Goal: Check status: Check status

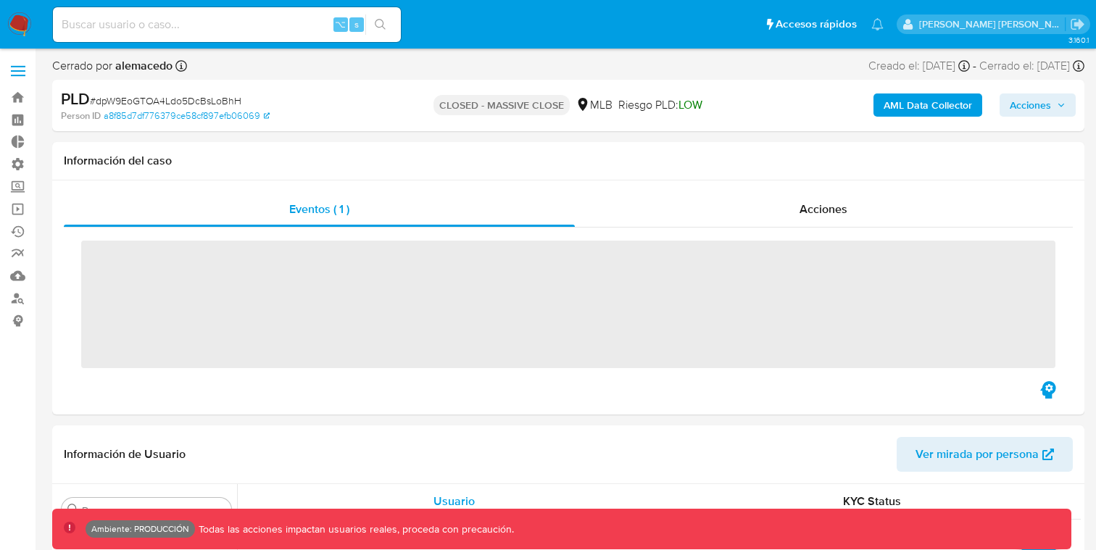
scroll to position [752, 0]
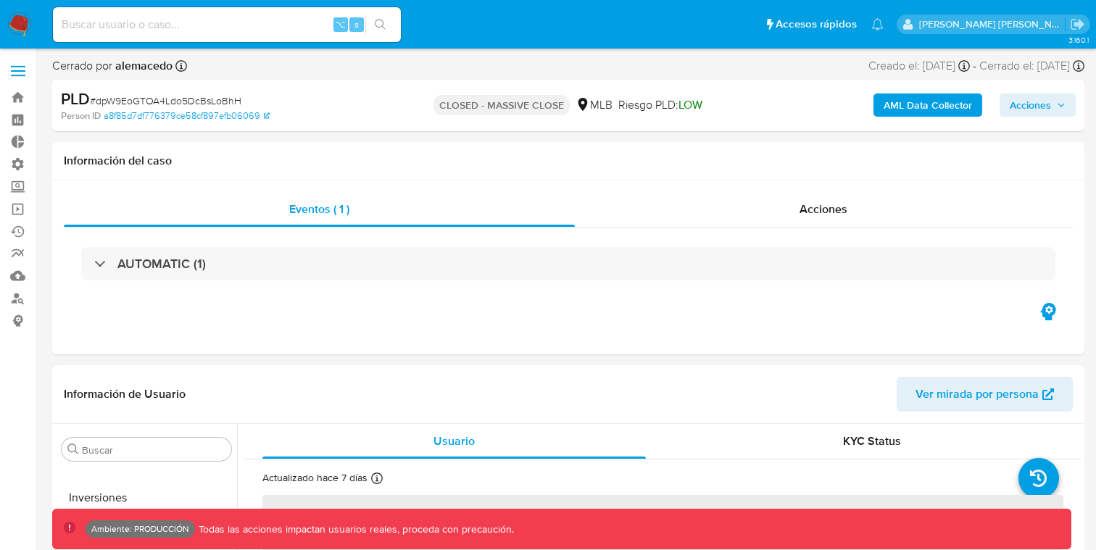
select select "10"
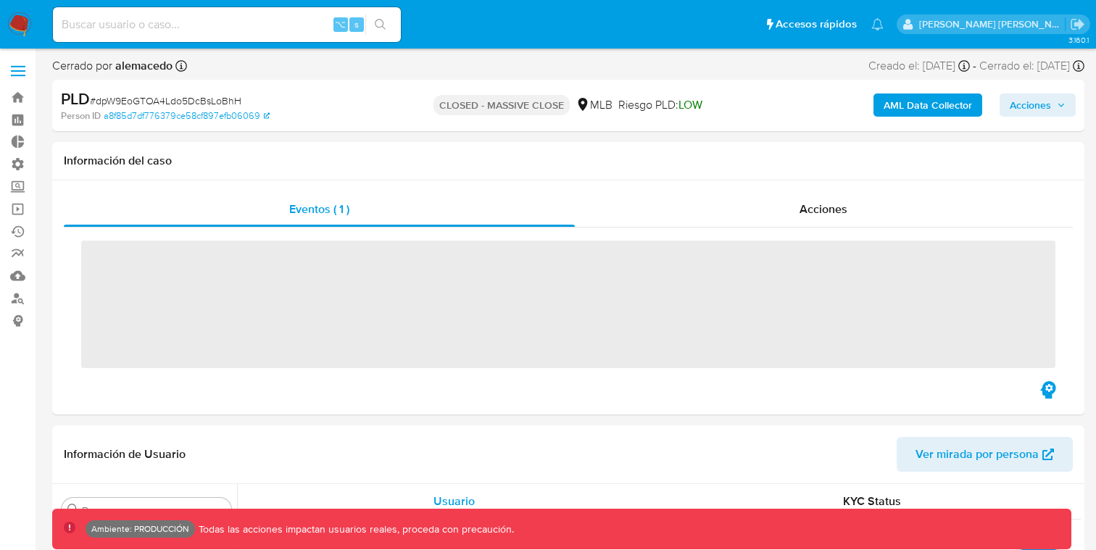
scroll to position [752, 0]
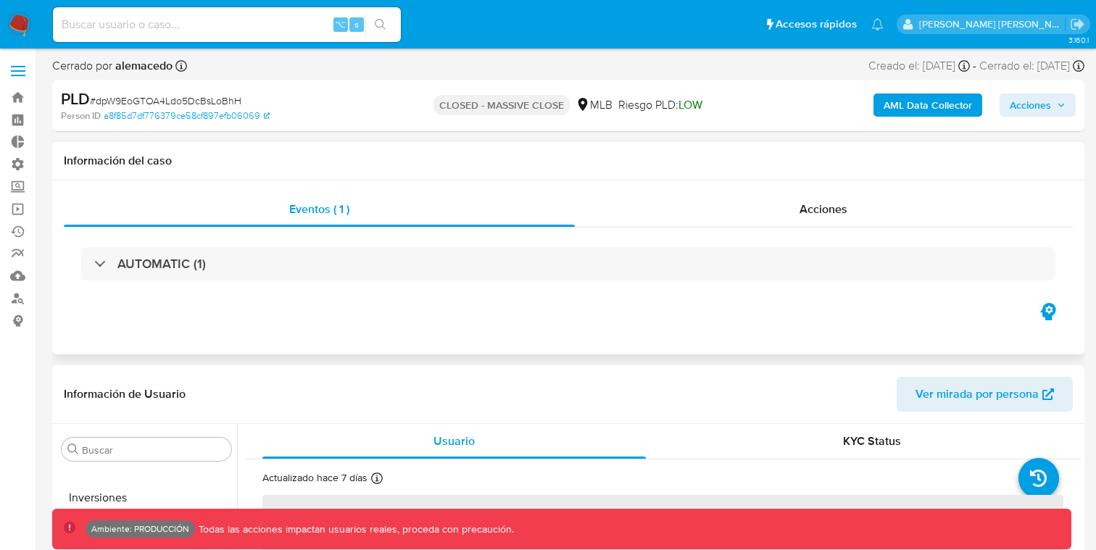
select select "10"
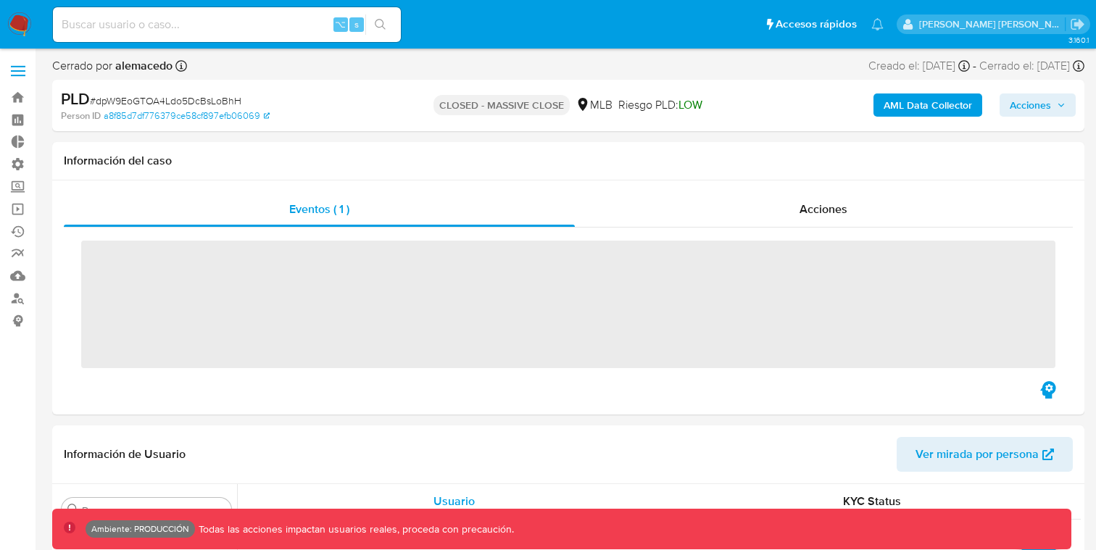
scroll to position [752, 0]
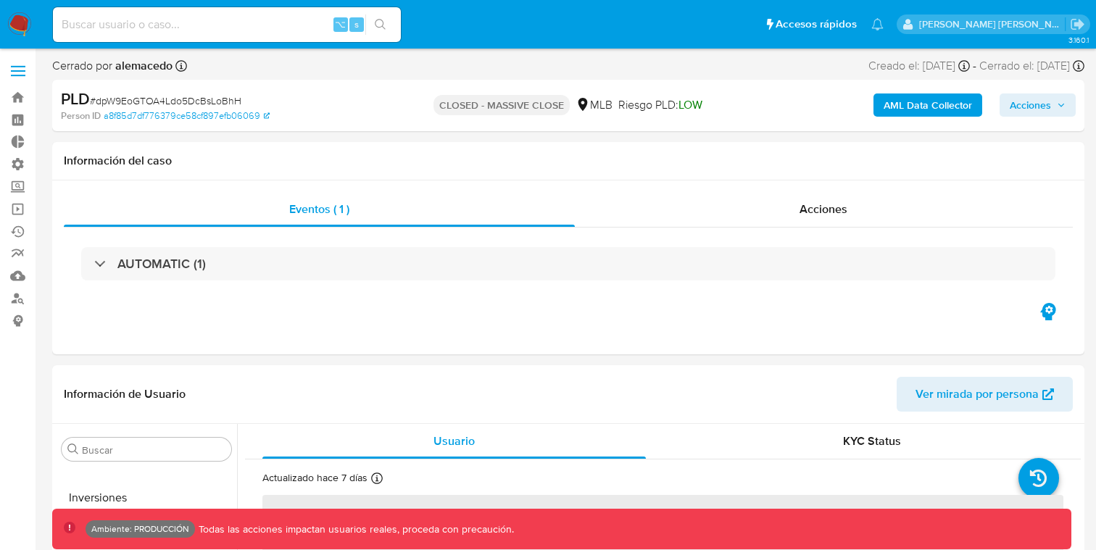
select select "10"
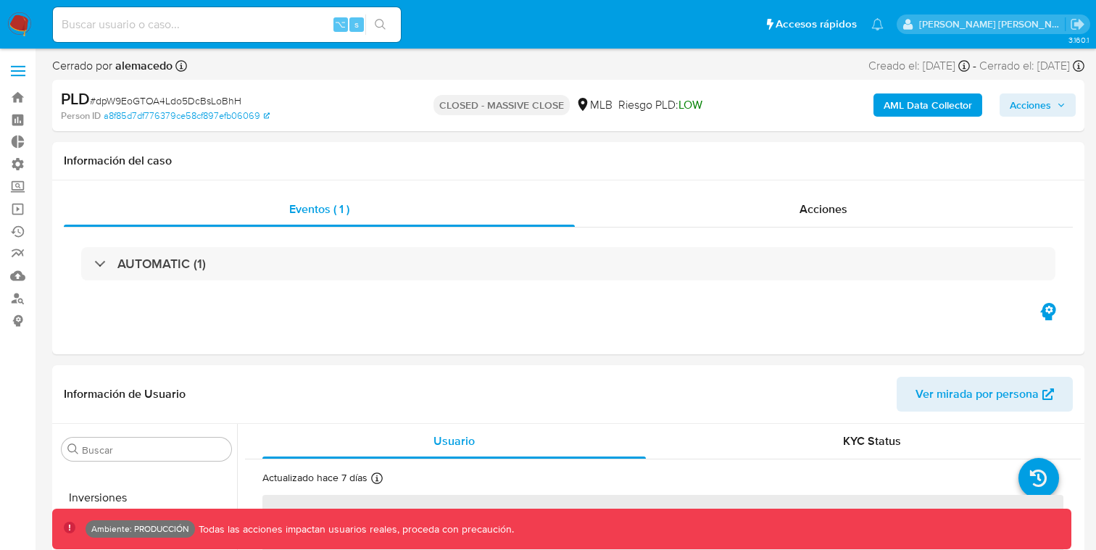
select select "10"
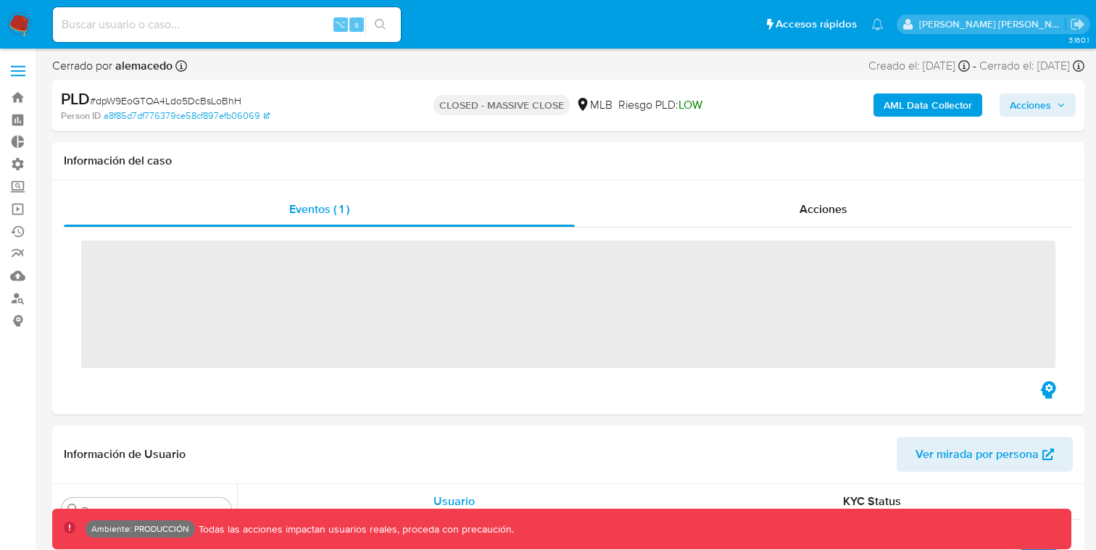
scroll to position [752, 0]
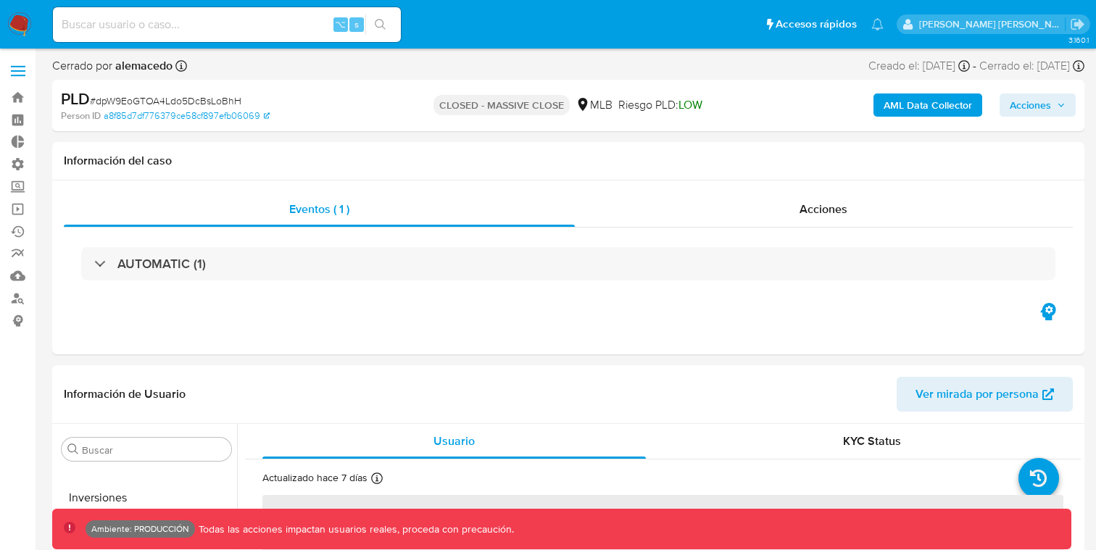
select select "10"
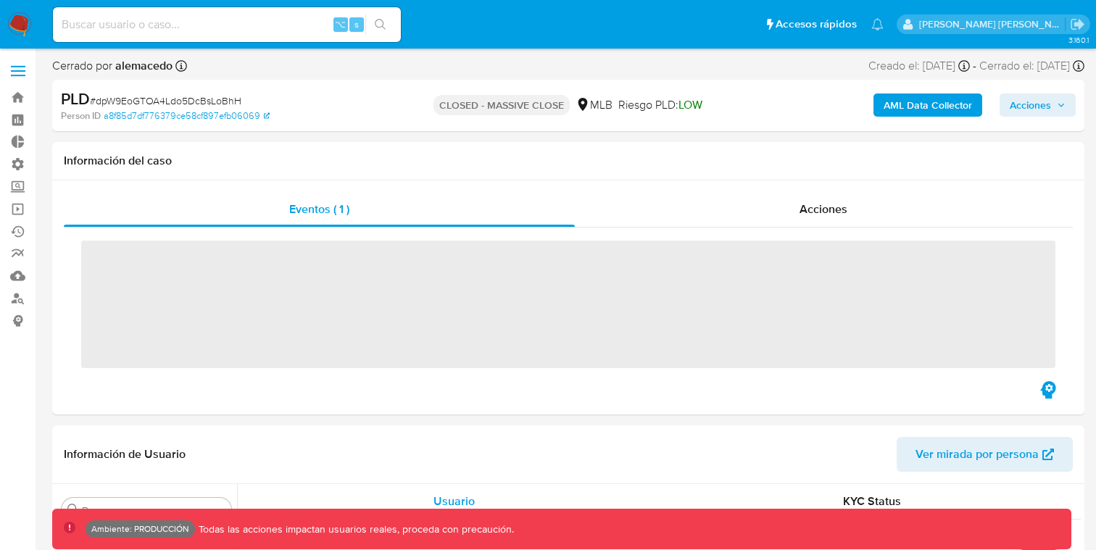
scroll to position [752, 0]
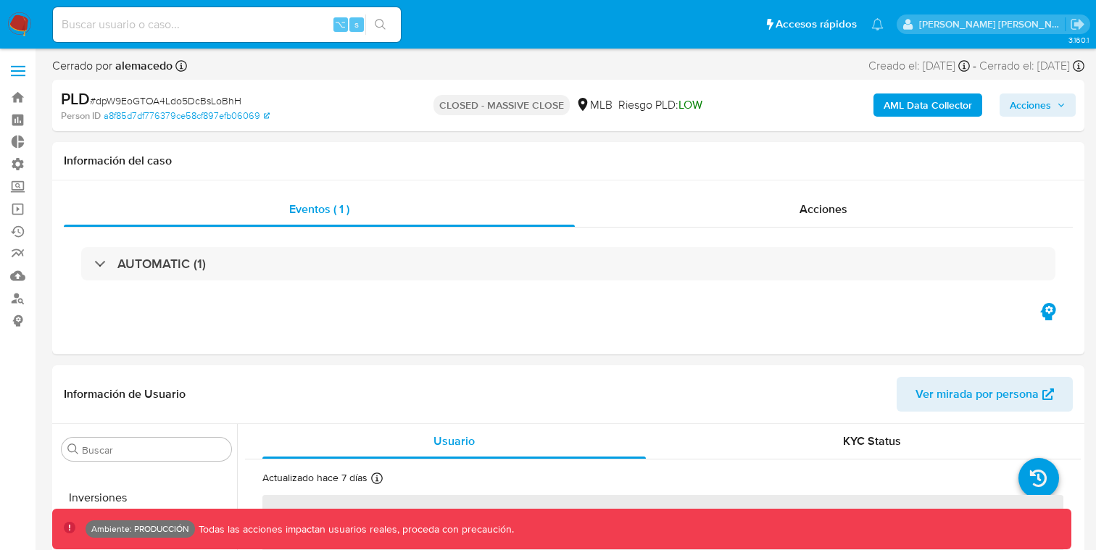
select select "10"
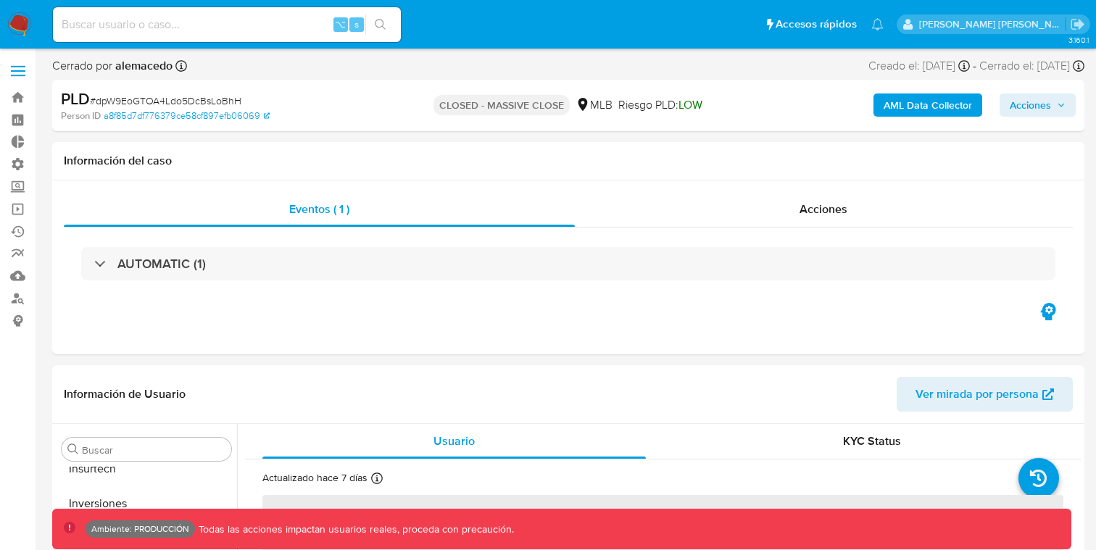
scroll to position [752, 0]
select select "10"
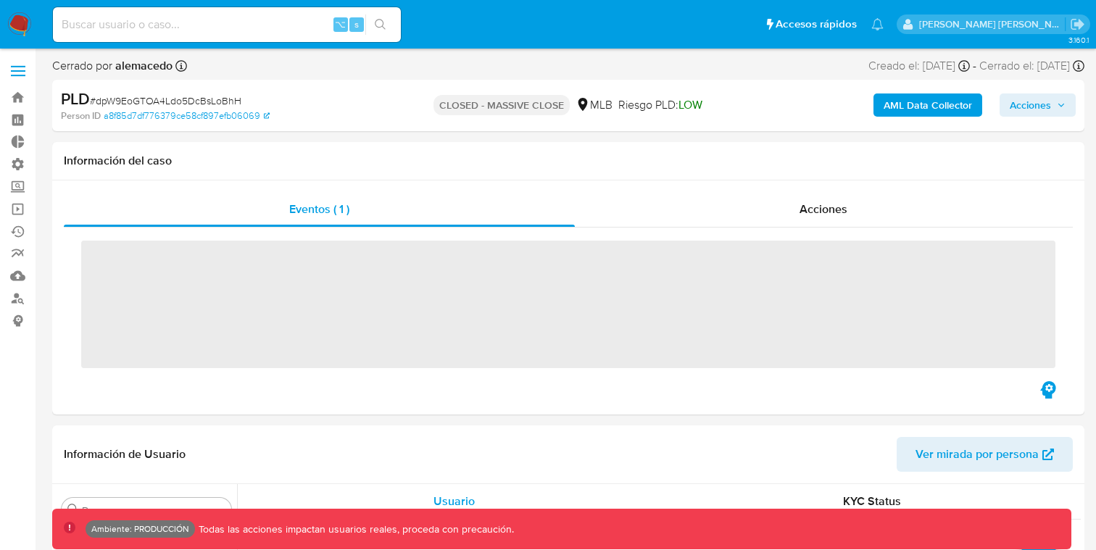
scroll to position [752, 0]
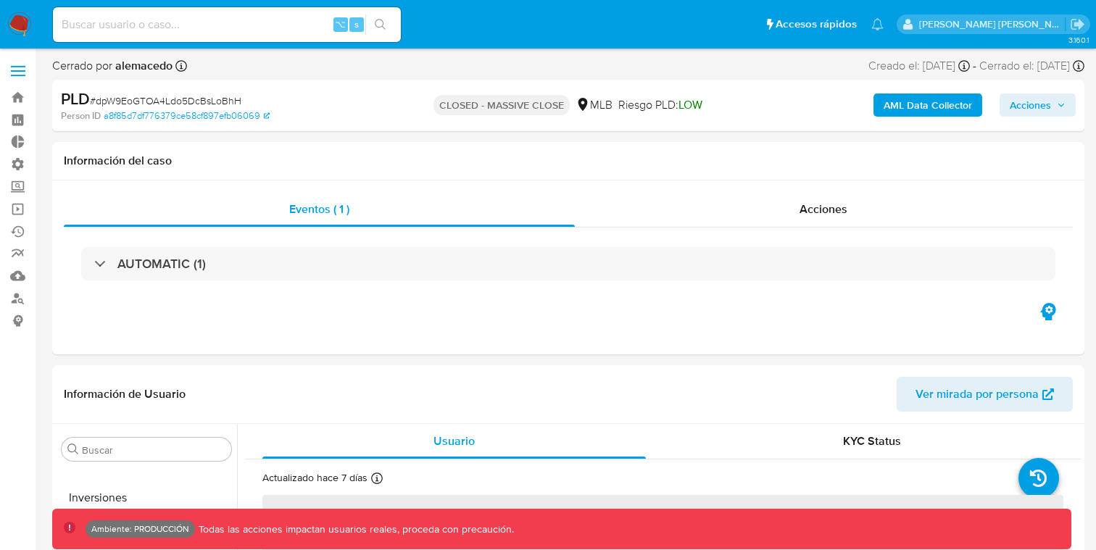
select select "10"
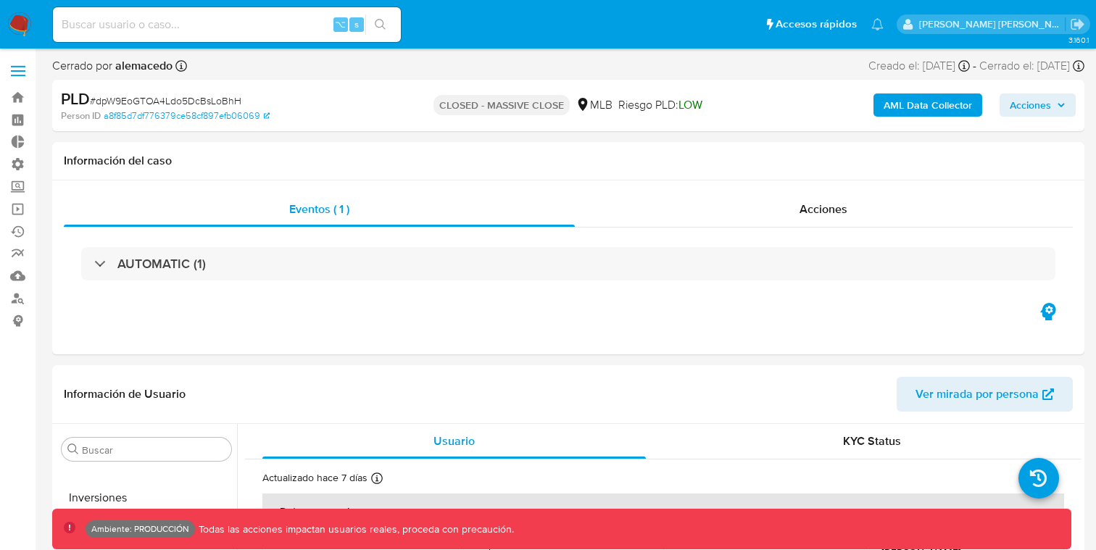
click at [215, 28] on input at bounding box center [227, 24] width 348 height 19
paste input "dpW9EoGTOA4Ldo5DcBsLoBhH"
type input "dpW9EoGTOA4Ldo5DcBsLoBhH"
select select "10"
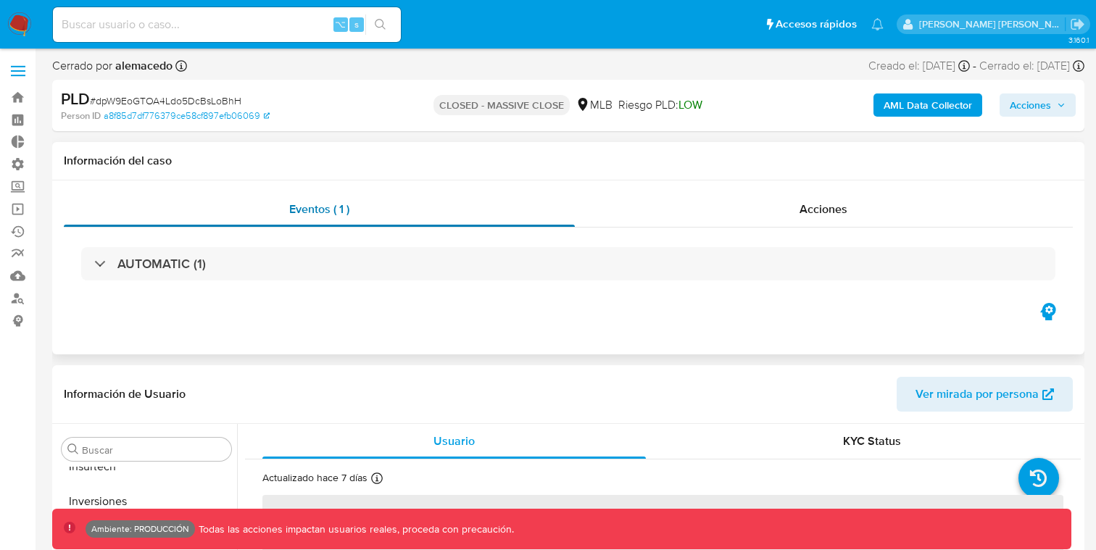
scroll to position [752, 0]
select select "10"
click at [719, 222] on div "Acciones" at bounding box center [824, 209] width 499 height 35
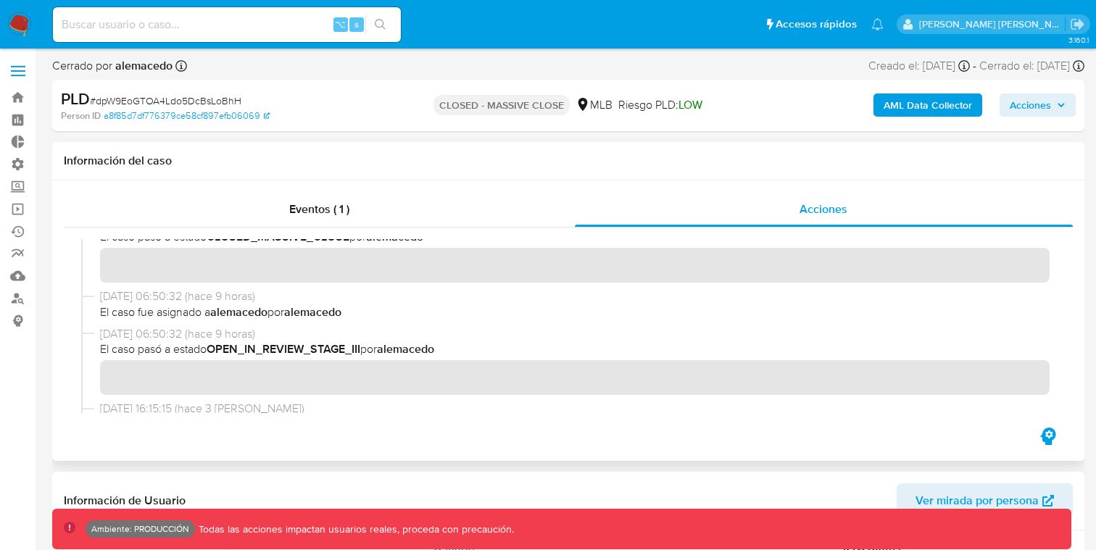
scroll to position [0, 0]
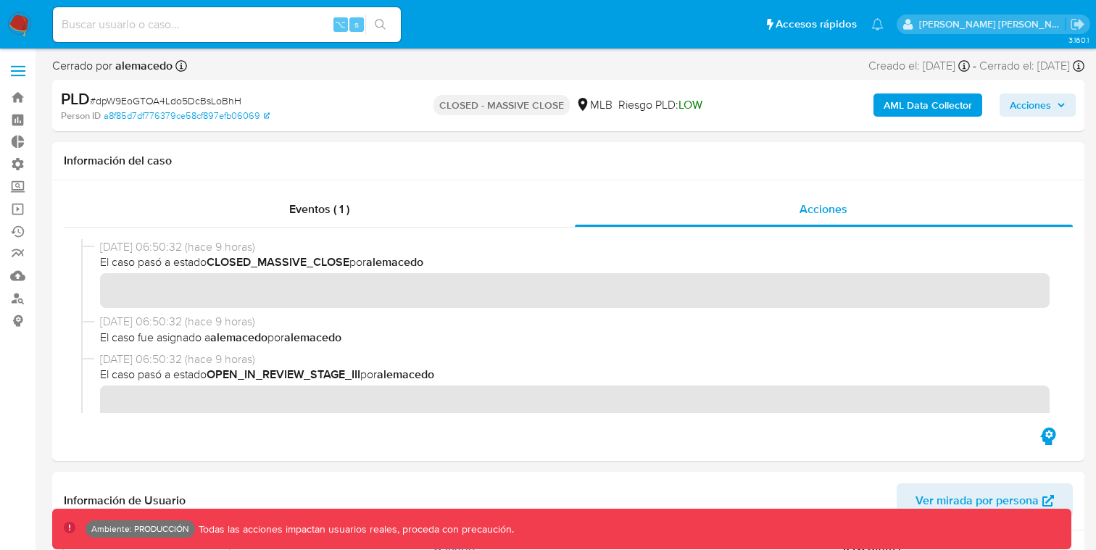
click at [231, 17] on input at bounding box center [227, 24] width 348 height 19
paste input "dpW9EoGTOA4Ldo5DcBsLoBhH"
type input "dpW9EoGTOA4Ldo5DcBsLoBhH"
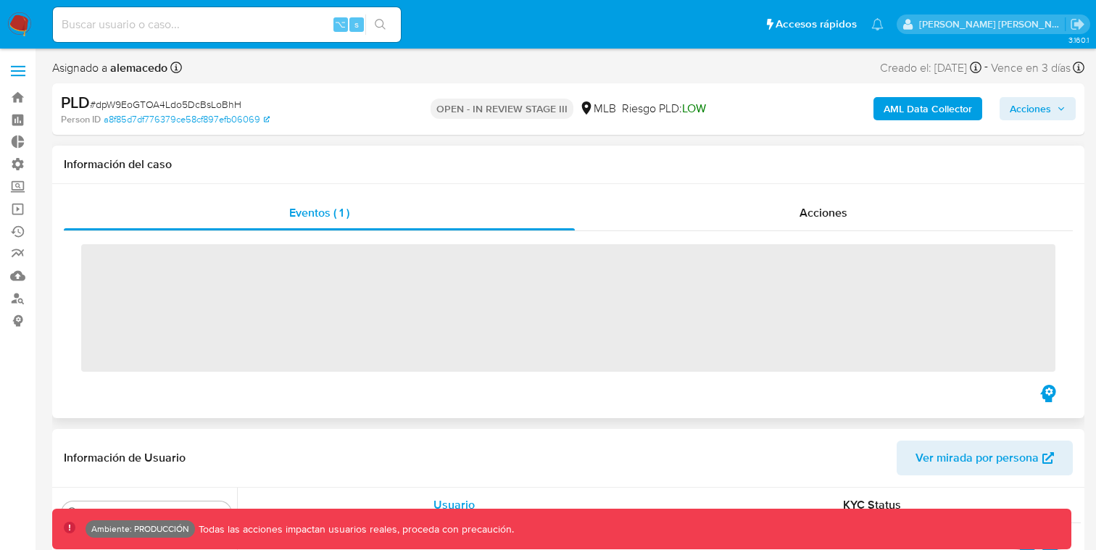
scroll to position [752, 0]
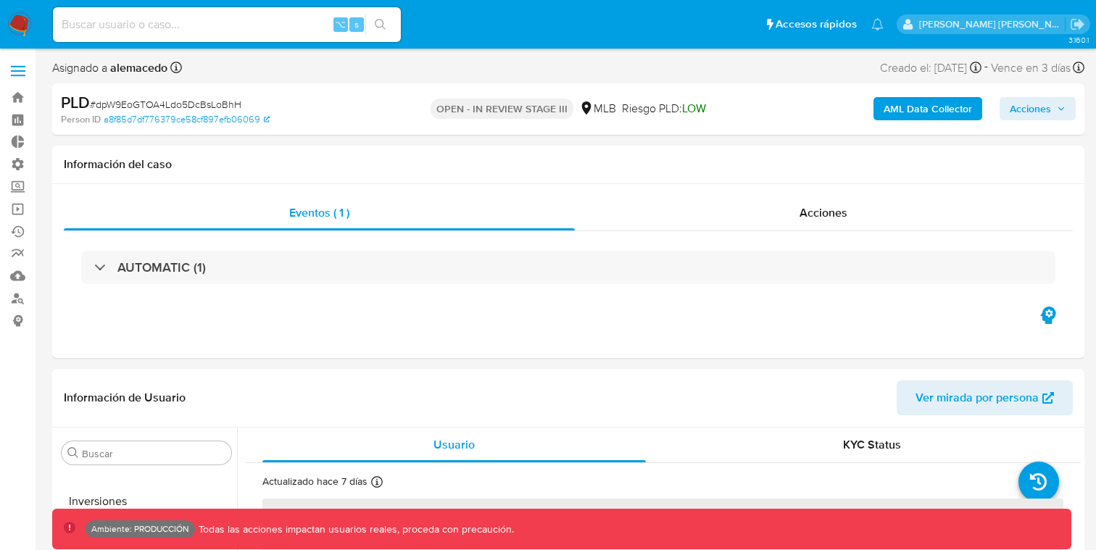
select select "10"
click at [479, 115] on p "OPEN - IN REVIEW STAGE III" at bounding box center [502, 109] width 143 height 20
click at [192, 33] on input at bounding box center [227, 24] width 348 height 19
paste input "Y2qFvCLTYFDeVwmV6FRLJaTR"
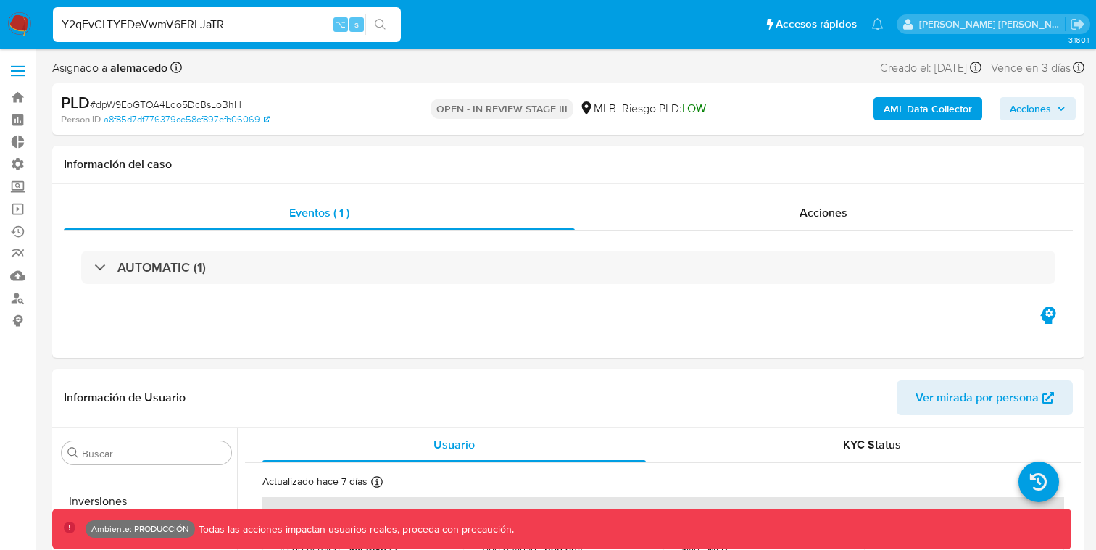
type input "Y2qFvCLTYFDeVwmV6FRLJaTR"
select select "10"
